Goal: Task Accomplishment & Management: Use online tool/utility

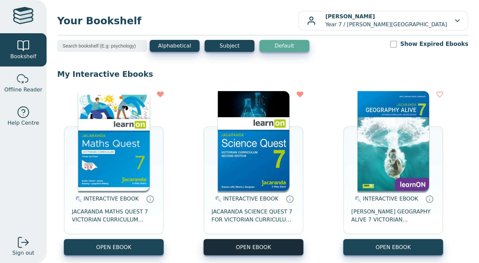
click at [262, 249] on button "OPEN EBOOK" at bounding box center [254, 247] width 100 height 16
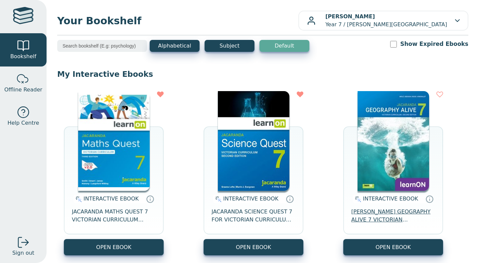
click at [393, 213] on span "JACARANDA GEOGRAPHY ALIVE 7 VICTORIAN CURRICULUM LEARNON EBOOK 2E" at bounding box center [394, 216] width 84 height 16
